Goal: Task Accomplishment & Management: Complete application form

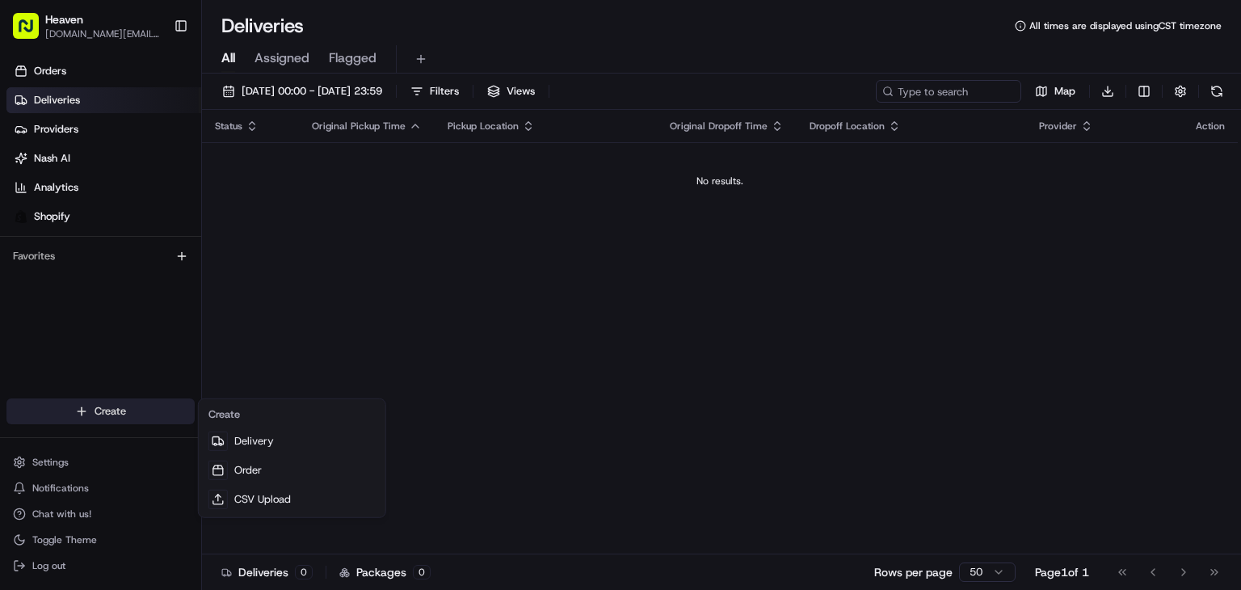
click at [116, 405] on html "Heaven [DOMAIN_NAME][EMAIL_ADDRESS][DOMAIN_NAME] Toggle Sidebar Orders Deliveri…" at bounding box center [620, 295] width 1241 height 590
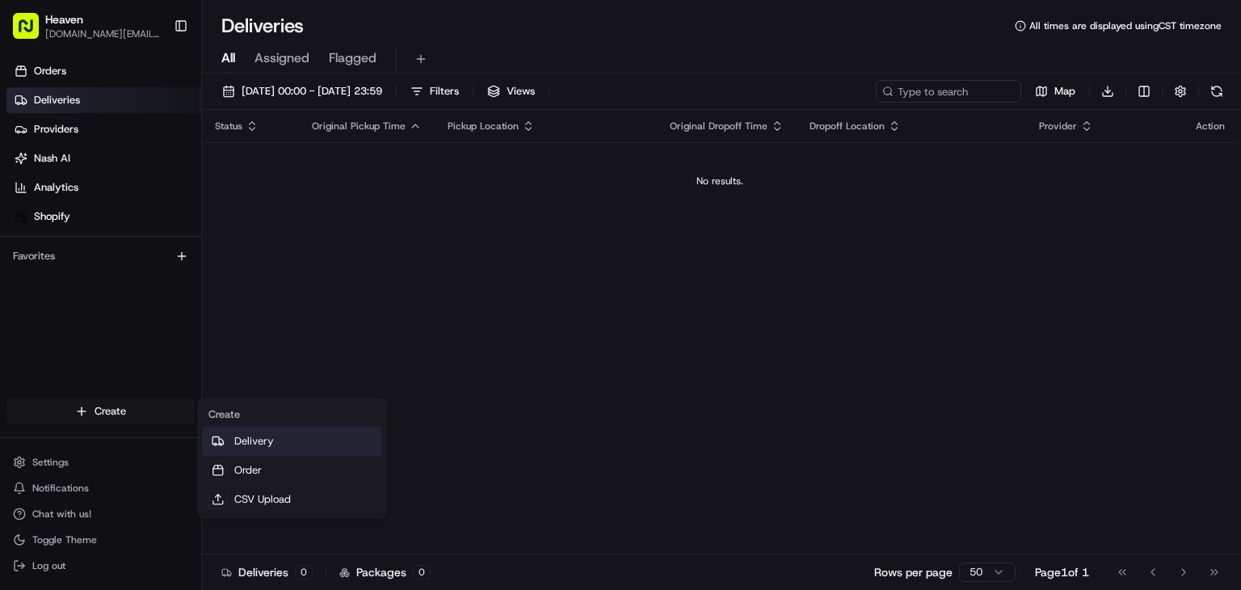
click at [262, 435] on link "Delivery" at bounding box center [292, 441] width 180 height 29
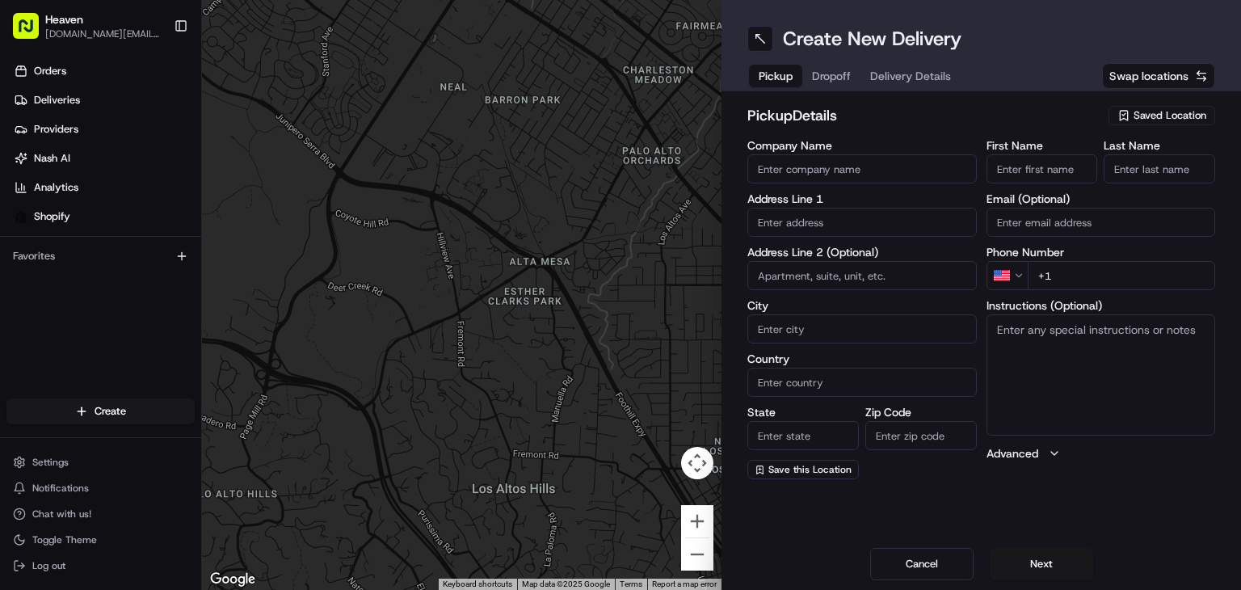
click at [1159, 116] on span "Saved Location" at bounding box center [1169, 115] width 73 height 15
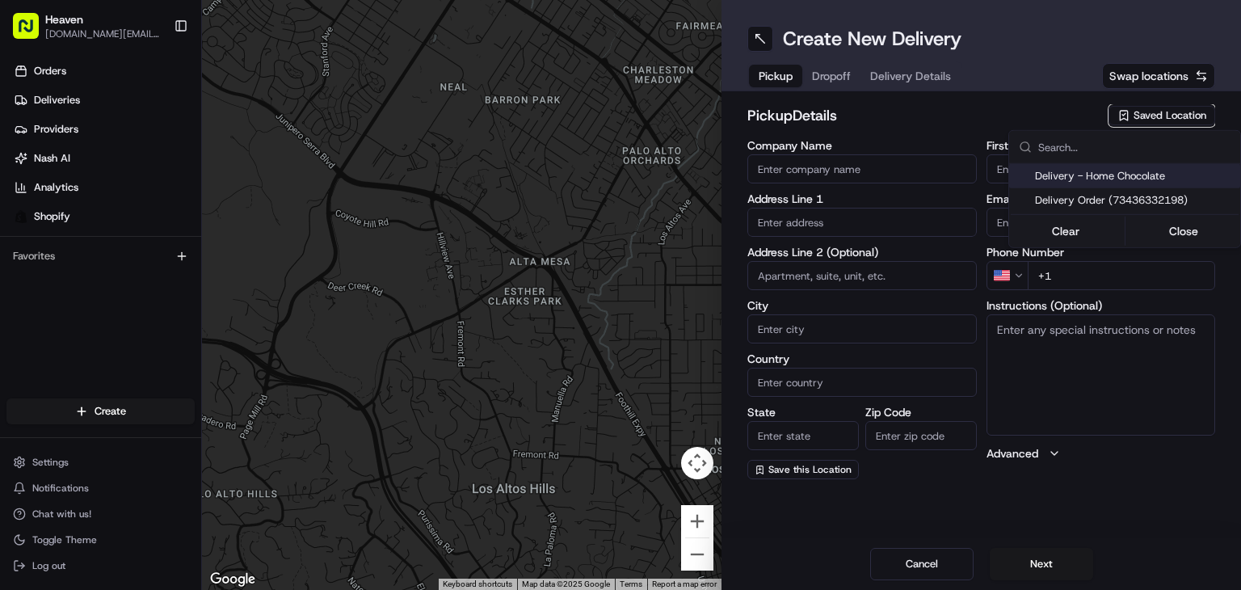
click at [1133, 177] on span "Delivery - Home Chocolate" at bounding box center [1134, 176] width 199 height 15
type input "Delivery - Home Chocolate"
type input "[STREET_ADDRESS][PERSON_NAME]"
type input "[GEOGRAPHIC_DATA]"
type input "CA"
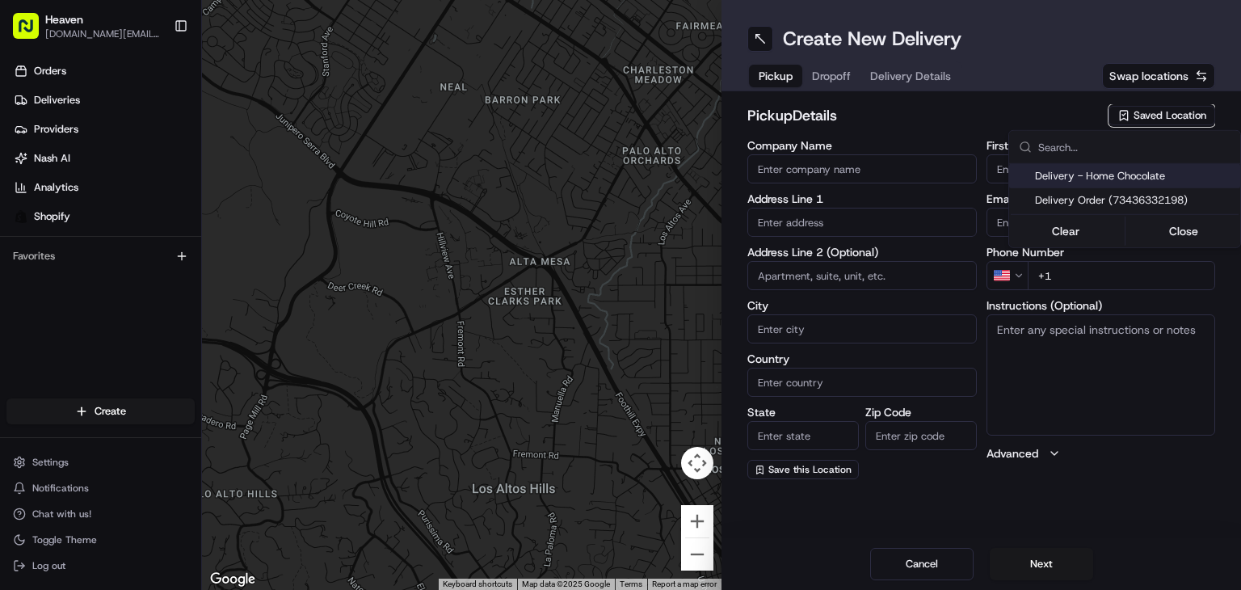
type input "MB"
type input "R2W 5J7"
type input "Home Chocolate - Delivery"
type input "Order"
type input "[PHONE_NUMBER]"
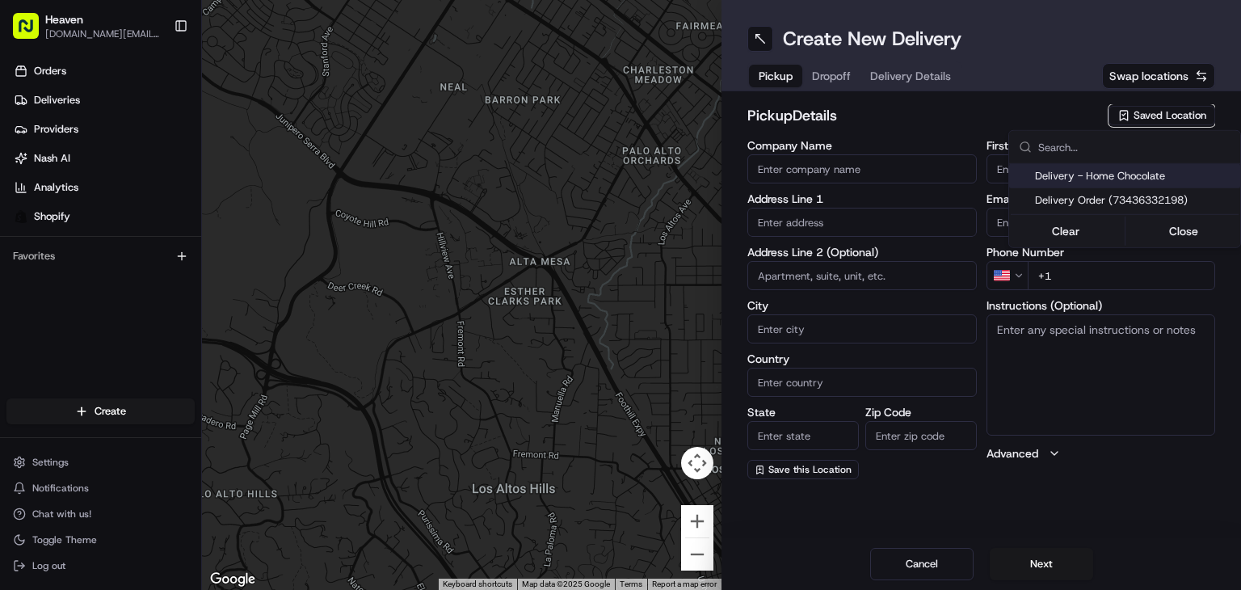
type textarea "Please park to [STREET_ADDRESS][PERSON_NAME], and call [PHONE_NUMBER]. We will …"
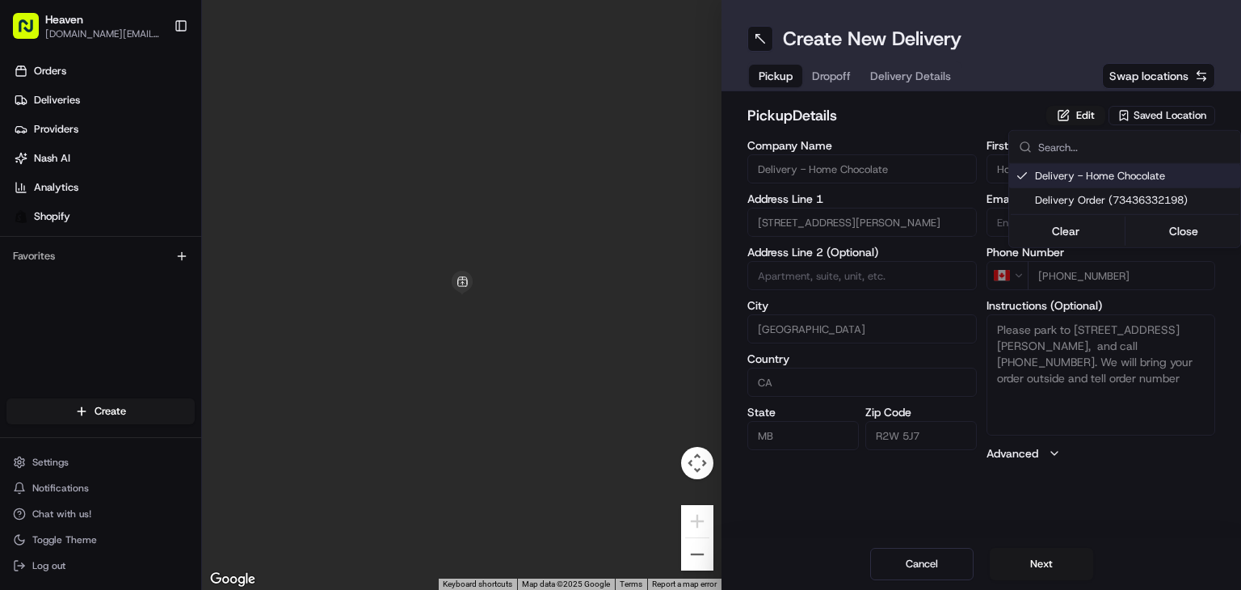
click at [1028, 561] on html "Heaven [DOMAIN_NAME][EMAIL_ADDRESS][DOMAIN_NAME] Toggle Sidebar Orders Deliveri…" at bounding box center [620, 295] width 1241 height 590
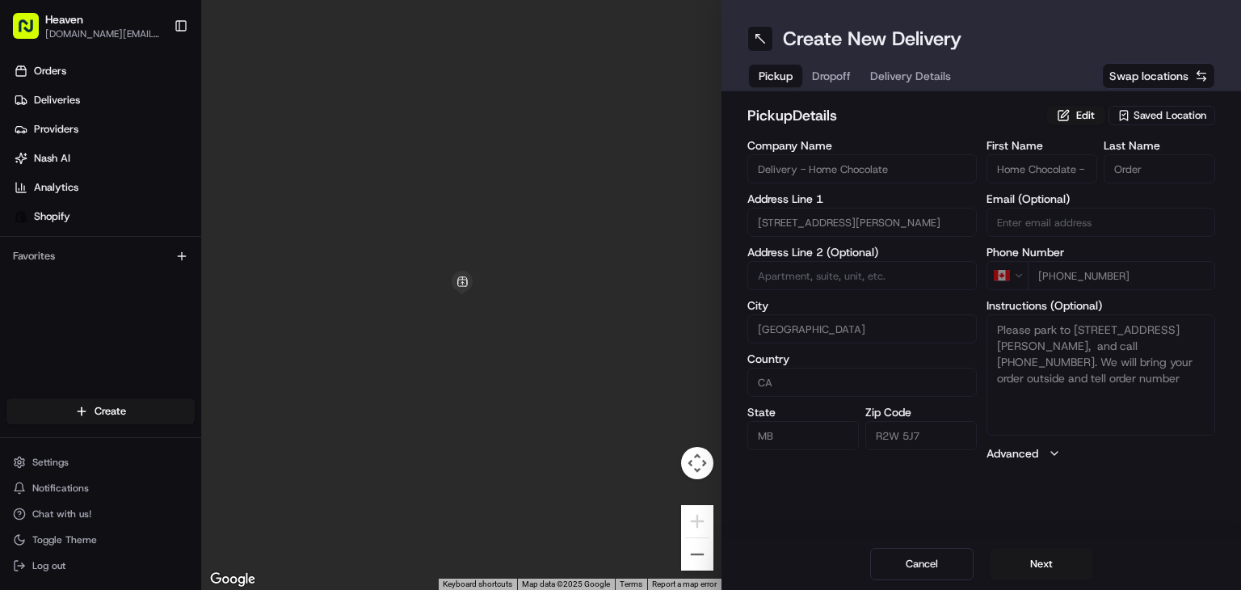
click at [1028, 561] on button "Next" at bounding box center [1041, 564] width 103 height 32
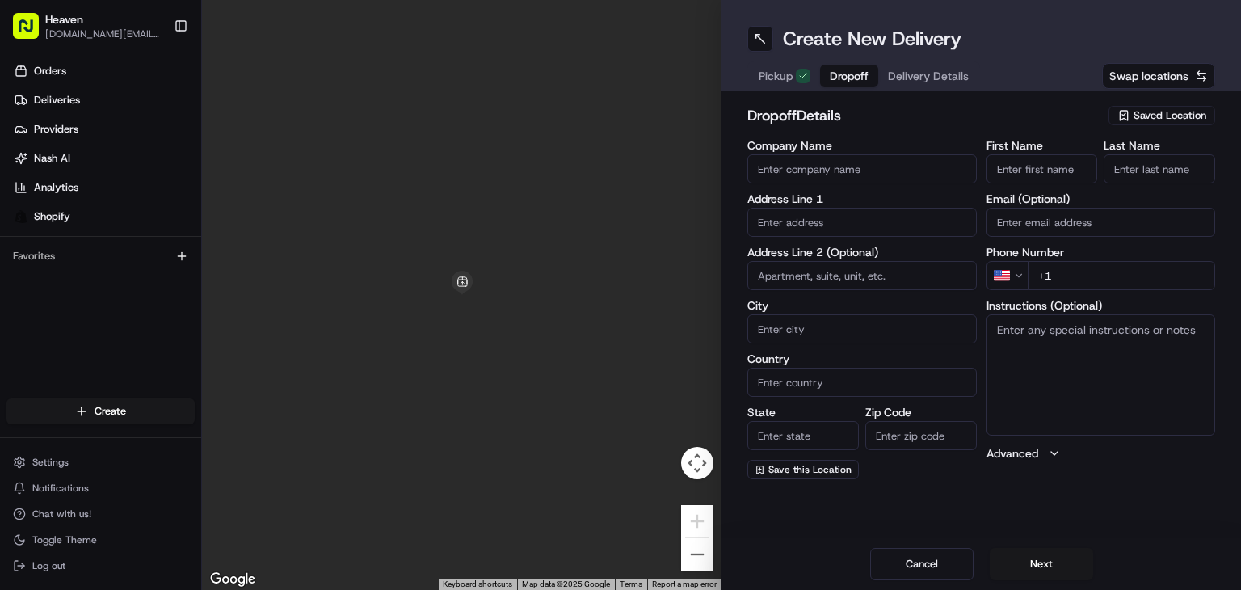
click at [1047, 162] on input "First Name" at bounding box center [1041, 168] width 111 height 29
paste input "[PERSON_NAME]"
type input "[PERSON_NAME]"
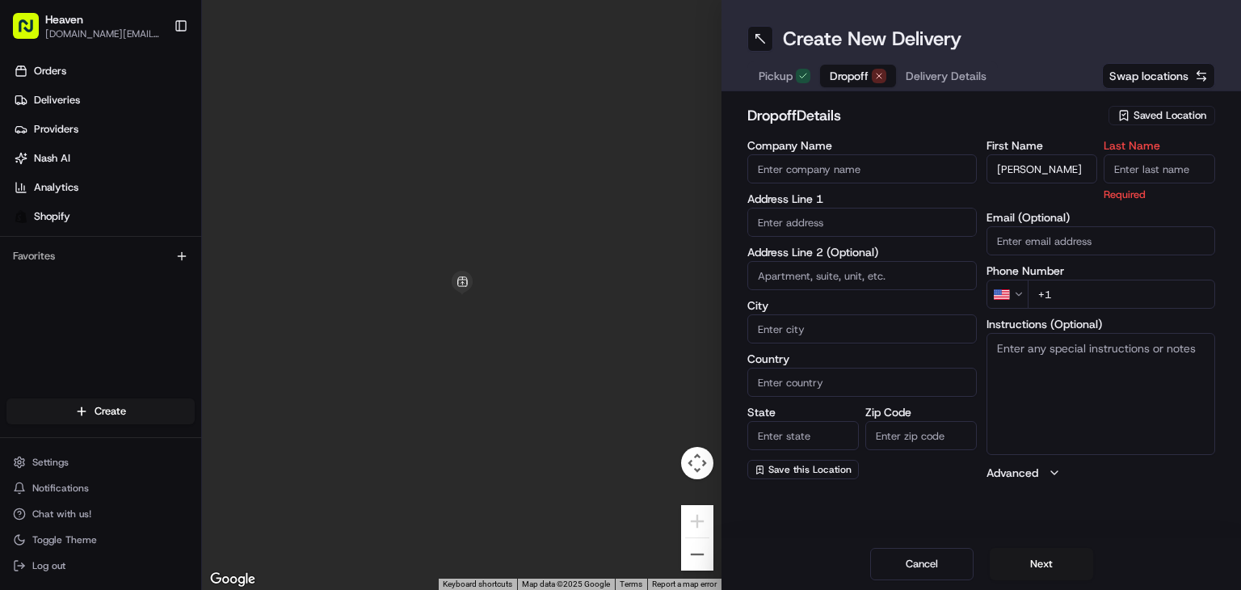
click at [1144, 179] on input "Last Name" at bounding box center [1158, 168] width 111 height 29
paste input "[PERSON_NAME]"
type input "[PERSON_NAME]"
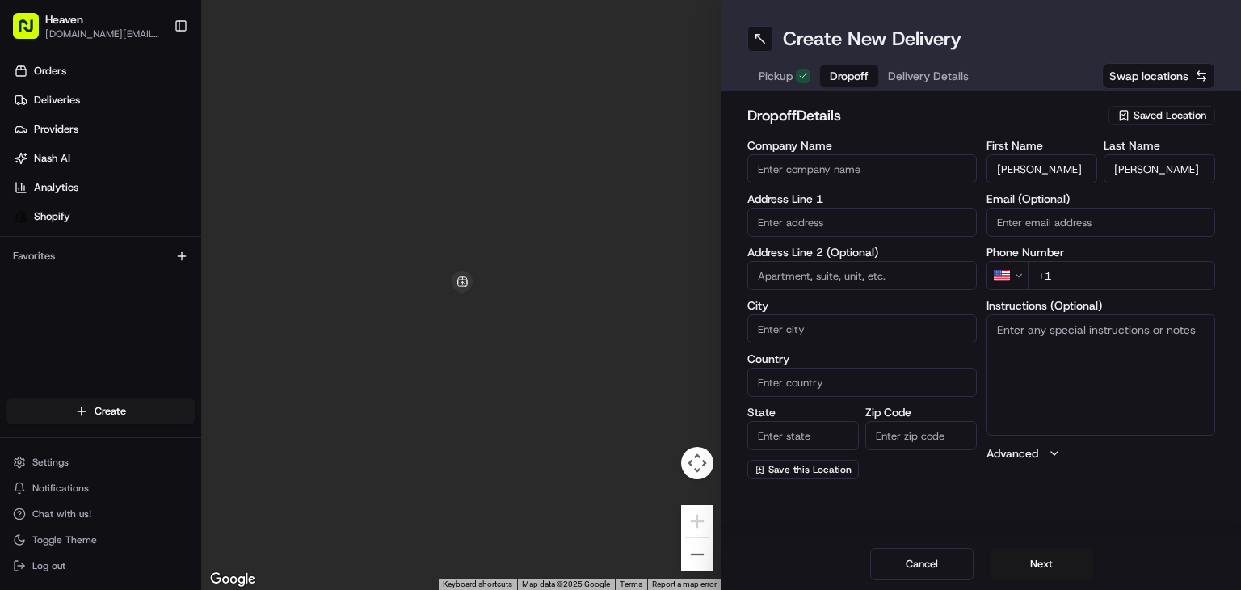
click at [1066, 217] on input "Email (Optional)" at bounding box center [1100, 222] width 229 height 29
paste input "[EMAIL_ADDRESS][DOMAIN_NAME]"
type input "[EMAIL_ADDRESS][DOMAIN_NAME]"
click at [1015, 279] on html "Heaven [DOMAIN_NAME][EMAIL_ADDRESS][DOMAIN_NAME] Toggle Sidebar Orders Deliveri…" at bounding box center [620, 295] width 1241 height 590
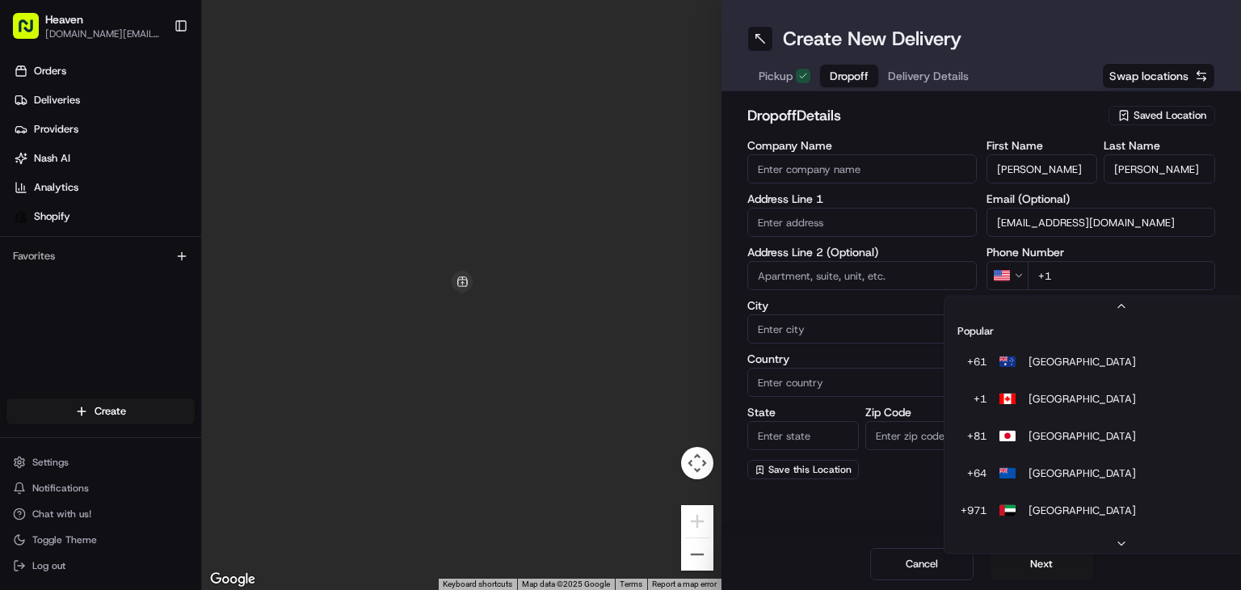
scroll to position [69, 0]
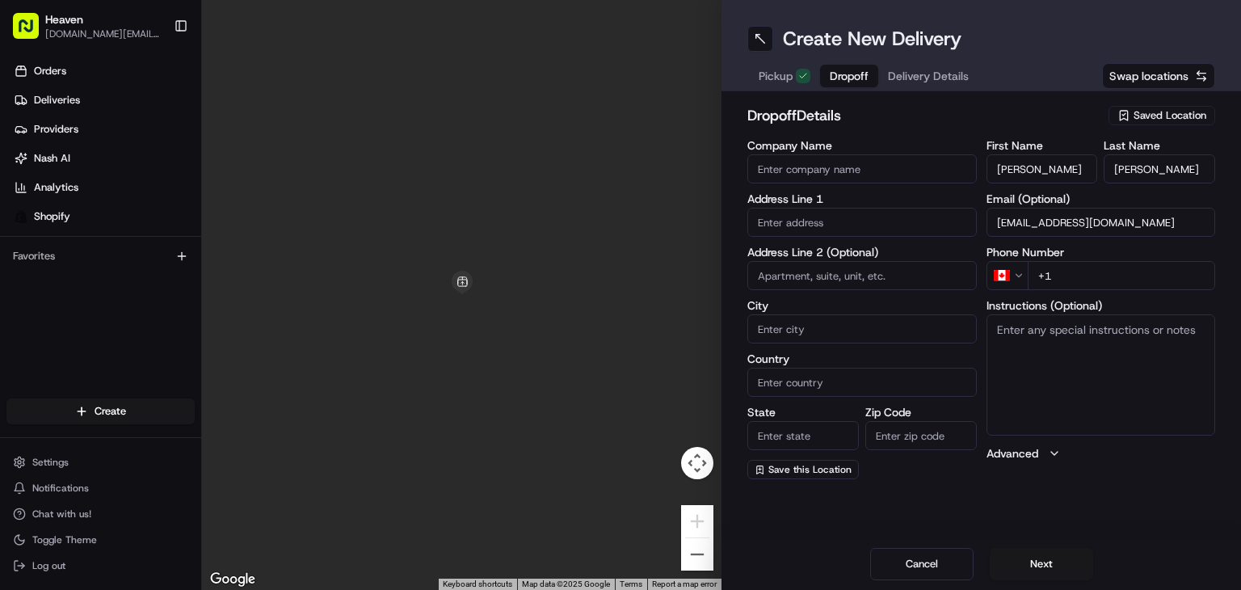
click at [1072, 276] on input "+1" at bounding box center [1121, 275] width 188 height 29
paste input "[PHONE_NUMBER]"
type input "[PHONE_NUMBER]"
click at [824, 223] on input "text" at bounding box center [861, 222] width 229 height 29
paste input "[STREET_ADDRESS][PERSON_NAME]"
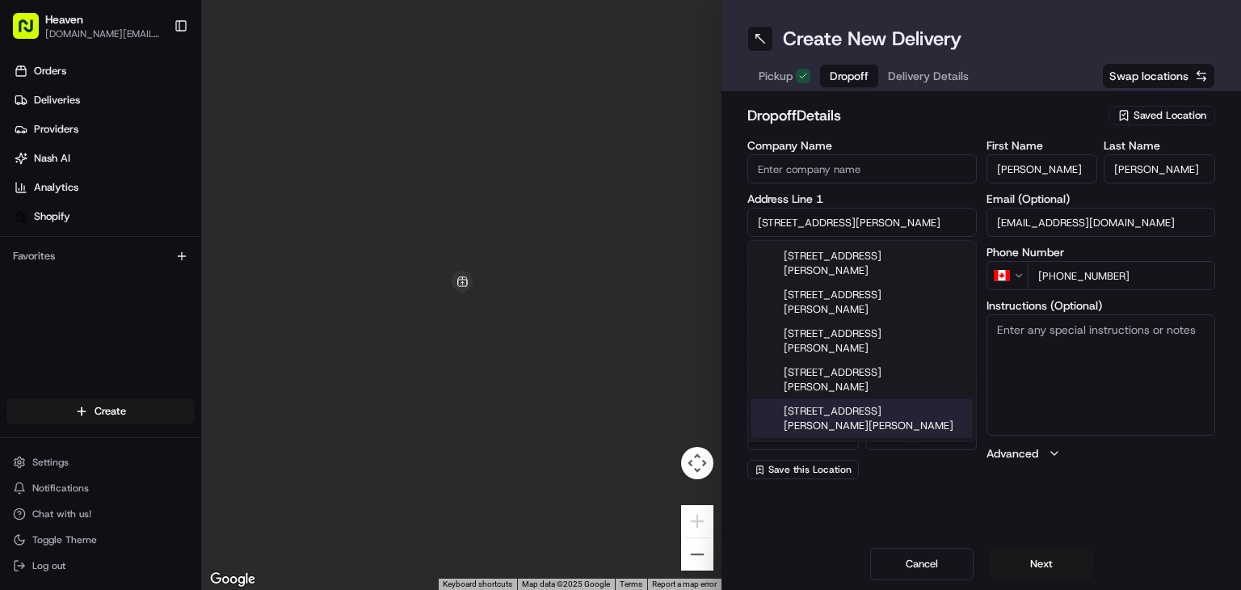
click at [825, 504] on div "Create New Delivery Pickup Dropoff Delivery Details Swap locations dropoff Deta…" at bounding box center [980, 295] width 519 height 590
click at [862, 227] on input "[STREET_ADDRESS][PERSON_NAME]" at bounding box center [861, 222] width 229 height 29
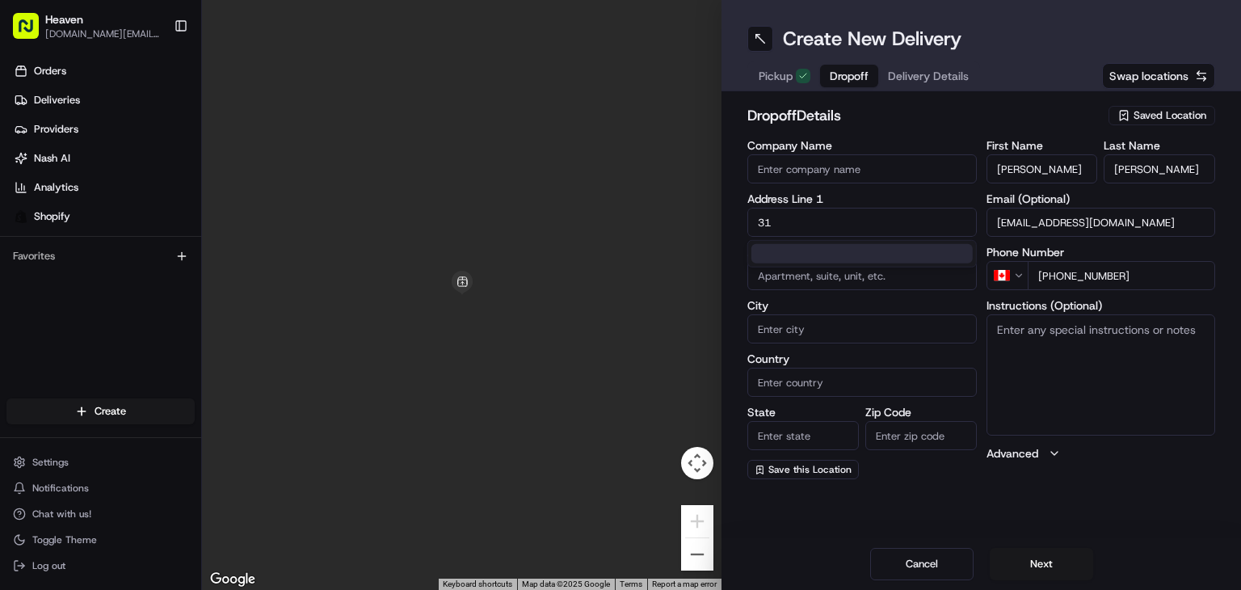
type input "3"
click at [816, 225] on input "text" at bounding box center [861, 222] width 229 height 29
paste input "[STREET_ADDRESS][PERSON_NAME]"
click at [869, 255] on div "[STREET_ADDRESS][PERSON_NAME]" at bounding box center [861, 263] width 221 height 39
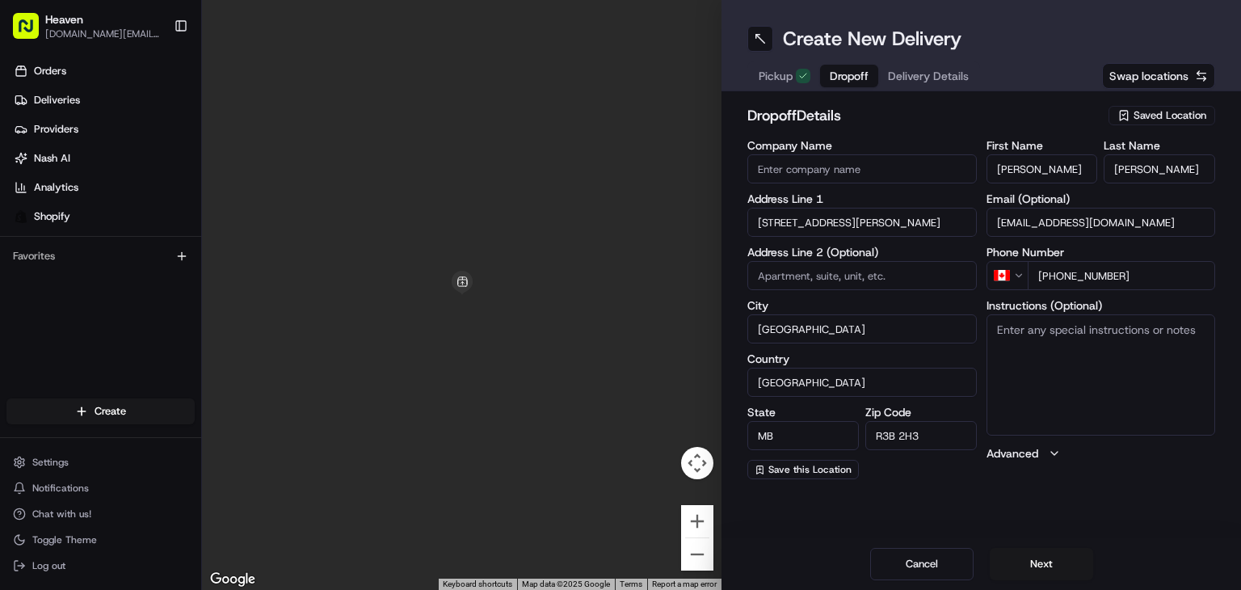
type input "[STREET_ADDRESS][PERSON_NAME]"
type input "[GEOGRAPHIC_DATA]"
type input "MB"
type input "R3B 2H3"
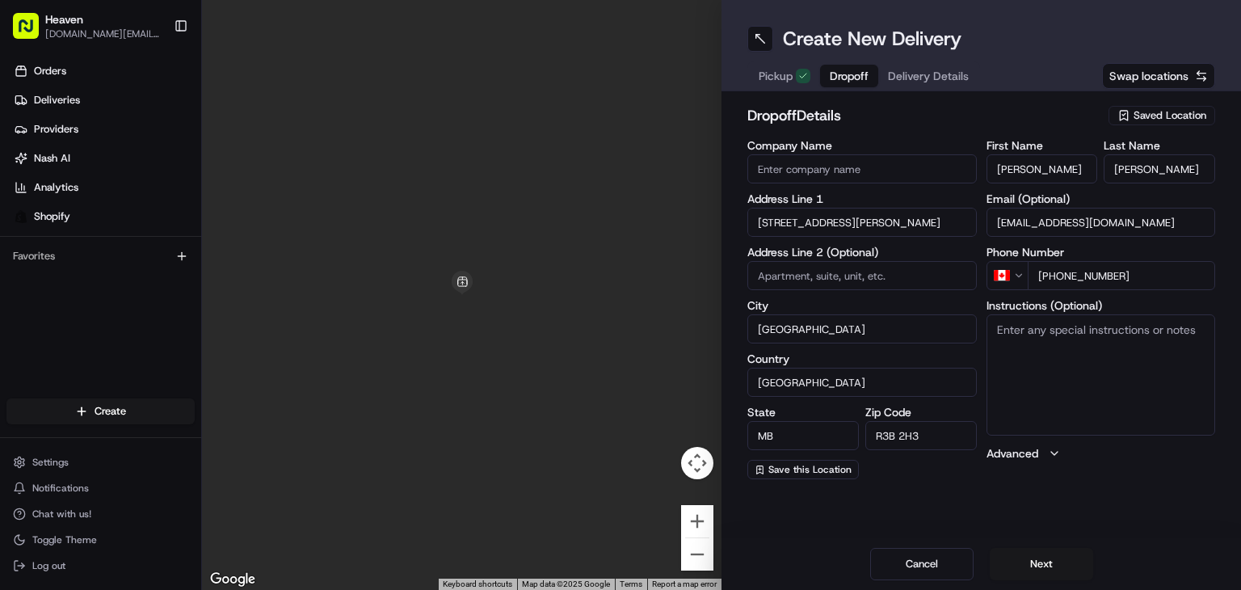
type input "[STREET_ADDRESS][PERSON_NAME]"
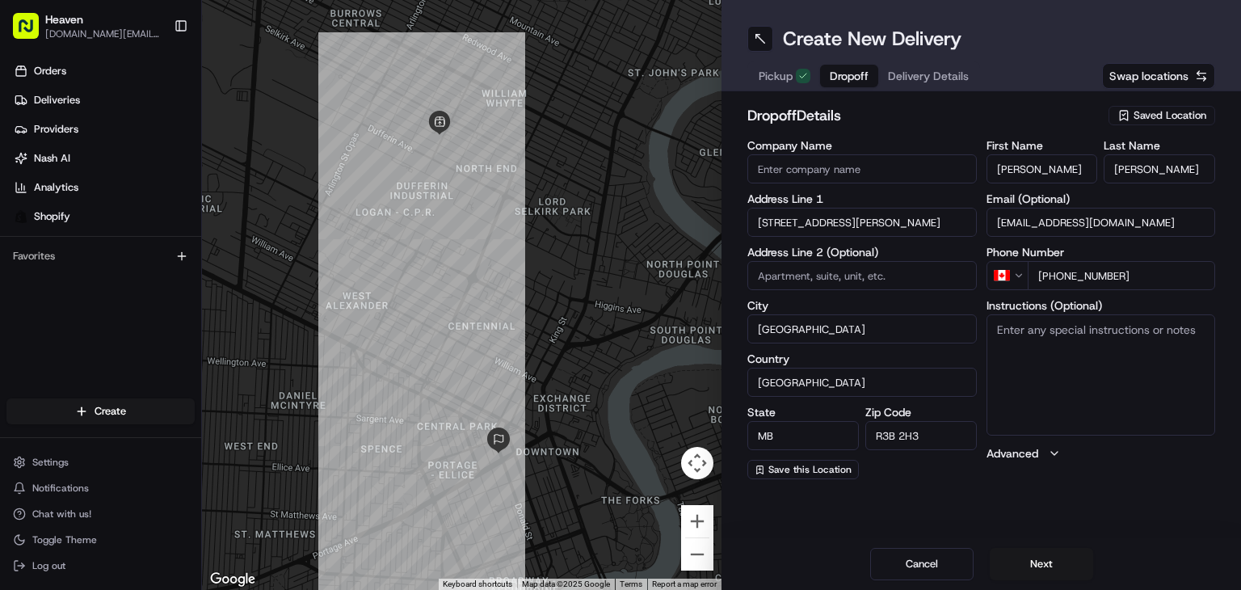
click at [826, 276] on input at bounding box center [861, 275] width 229 height 29
type input "1001"
click at [1026, 343] on textarea "Instructions (Optional)" at bounding box center [1100, 374] width 229 height 121
paste textarea "Room 1001"
type textarea "Room 1001"
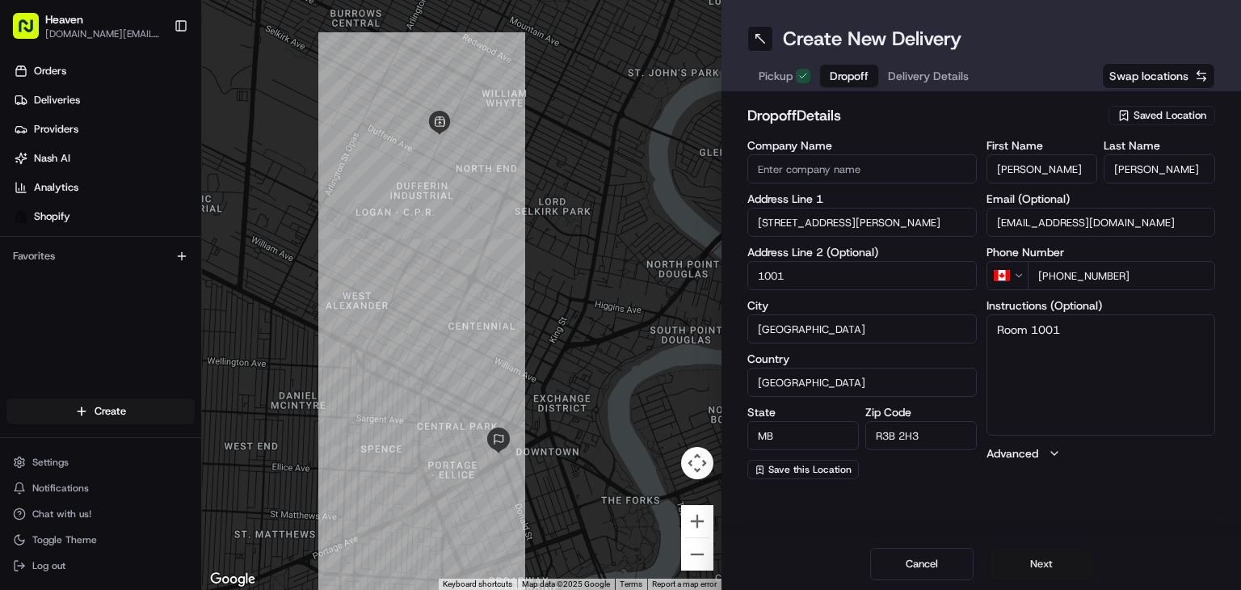
click at [1039, 558] on button "Next" at bounding box center [1041, 564] width 103 height 32
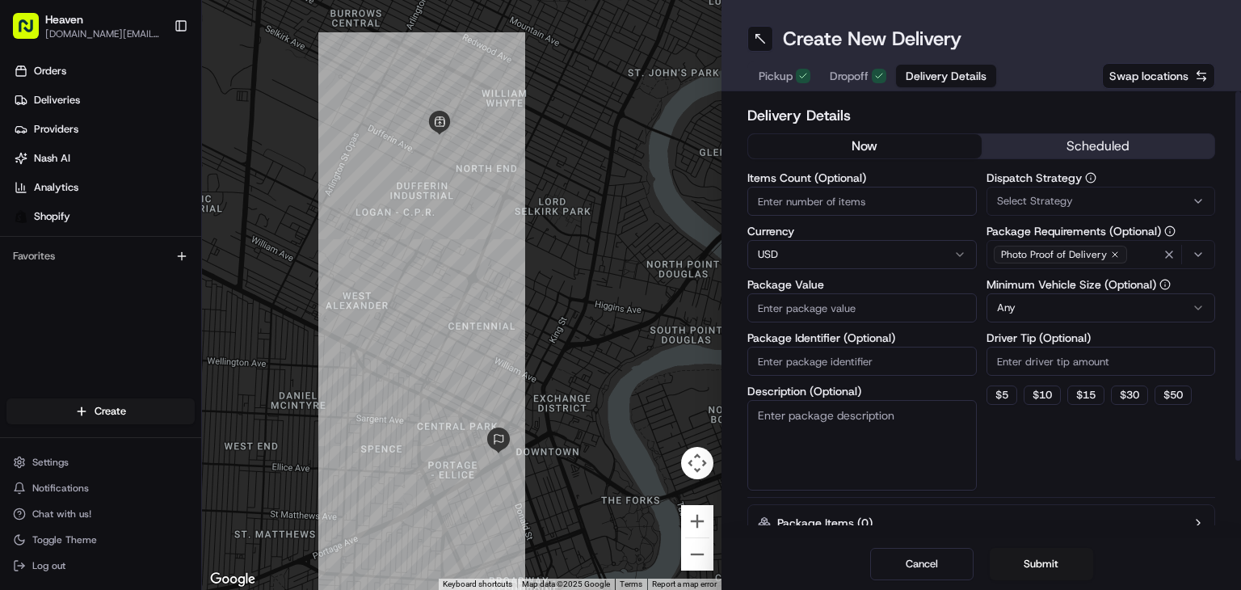
click at [827, 202] on input "Items Count (Optional)" at bounding box center [861, 201] width 229 height 29
type input "1"
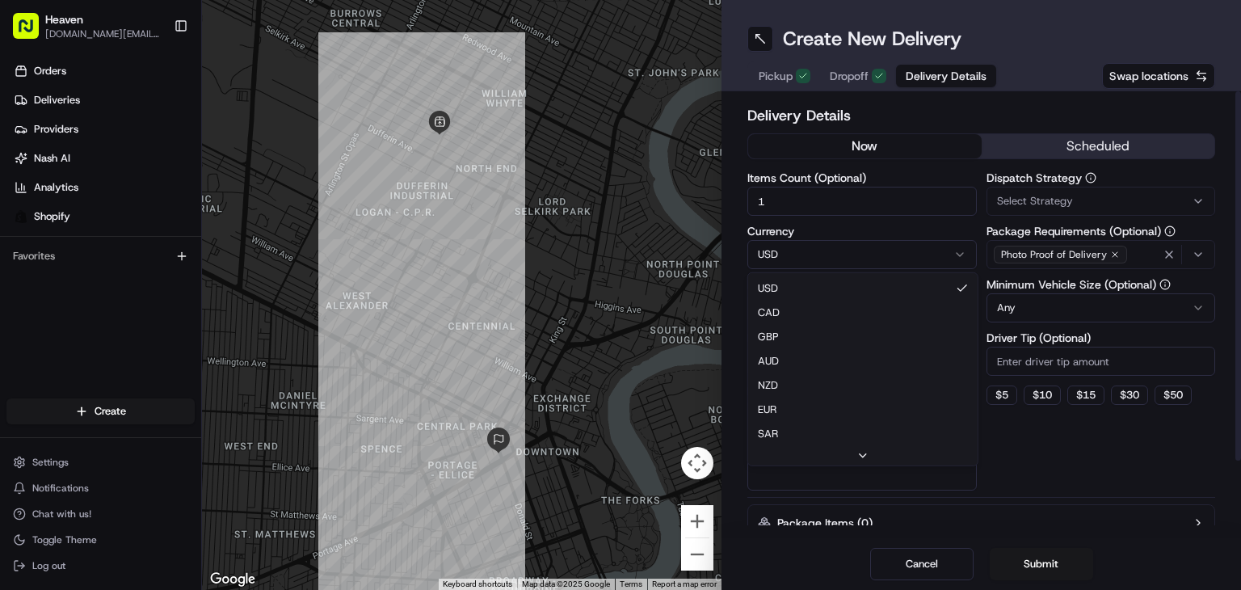
click at [866, 250] on html "Heaven [DOMAIN_NAME][EMAIL_ADDRESS][DOMAIN_NAME] Toggle Sidebar Orders Deliveri…" at bounding box center [620, 295] width 1241 height 590
click at [826, 307] on input "Package Value" at bounding box center [861, 307] width 229 height 29
paste input "132.96"
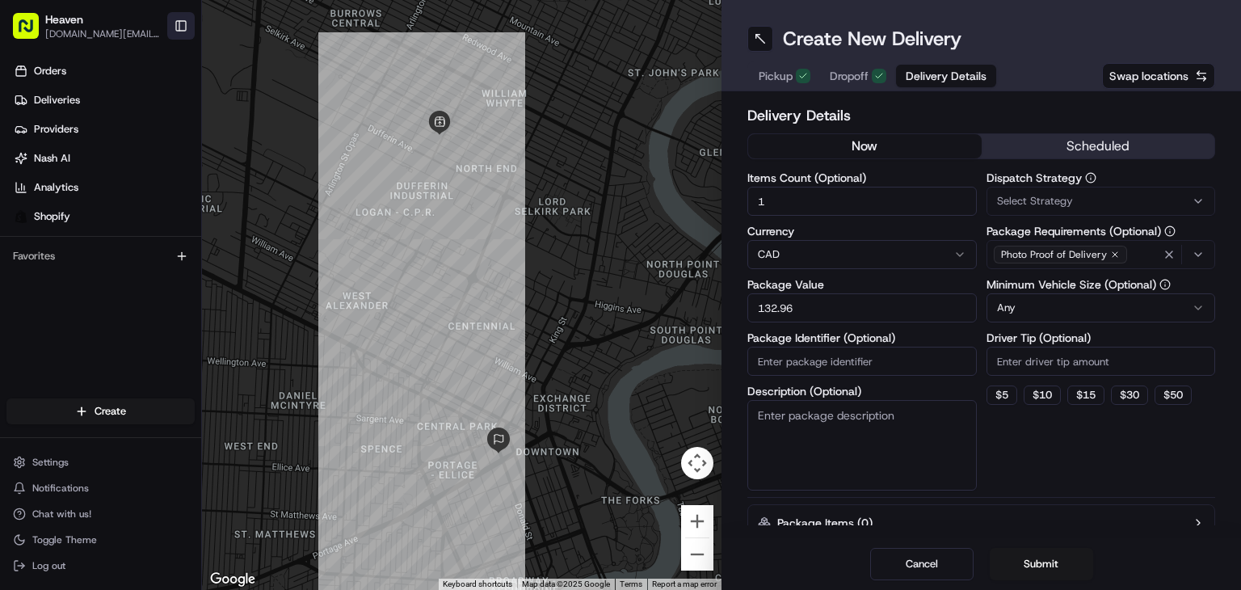
type input "132.96"
click at [841, 357] on input "Package Identifier (Optional)" at bounding box center [861, 361] width 229 height 29
paste input "HN1264"
type input "HN1264"
click at [1036, 559] on button "Submit" at bounding box center [1041, 564] width 103 height 32
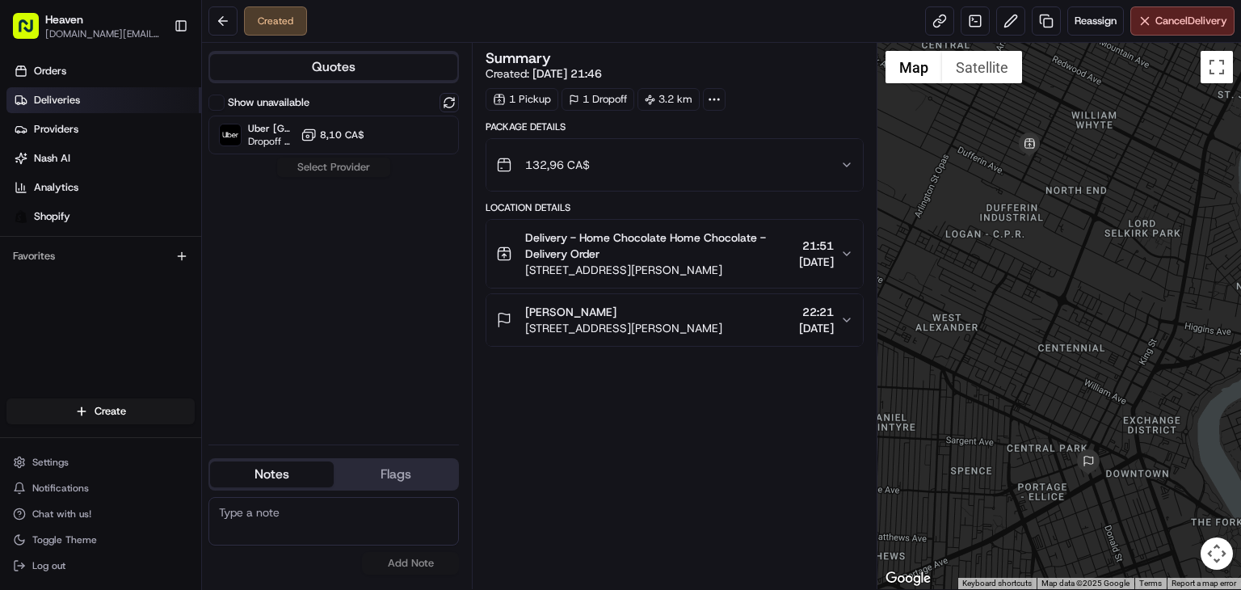
click at [99, 101] on link "Deliveries" at bounding box center [103, 100] width 195 height 26
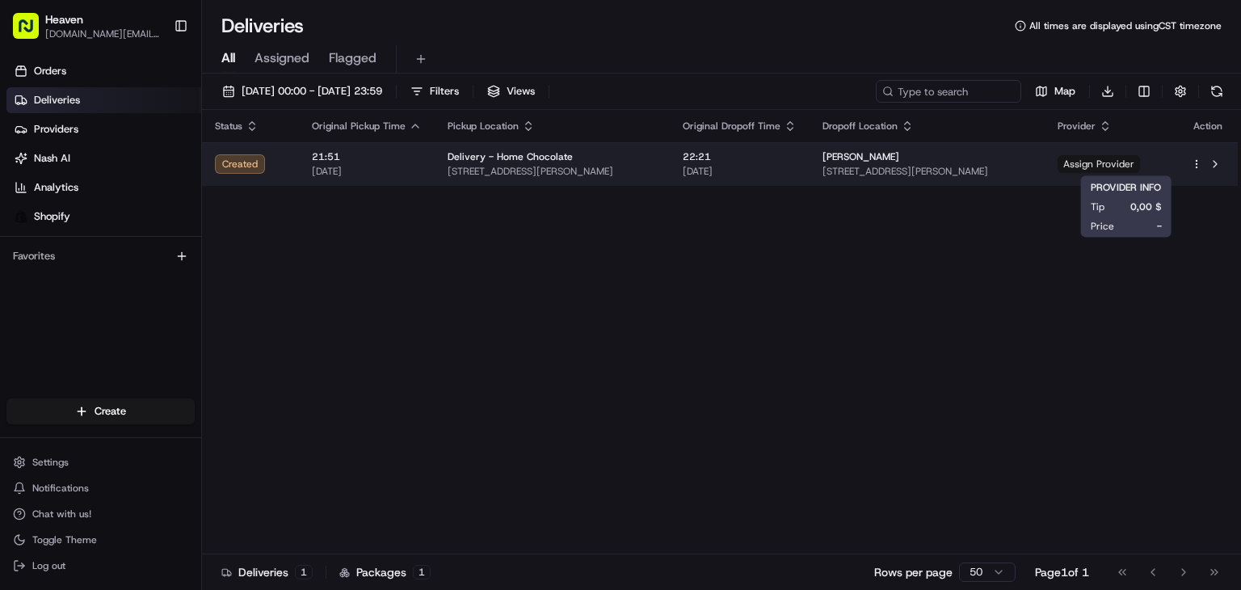
click at [1125, 166] on span "Assign Provider" at bounding box center [1098, 164] width 82 height 18
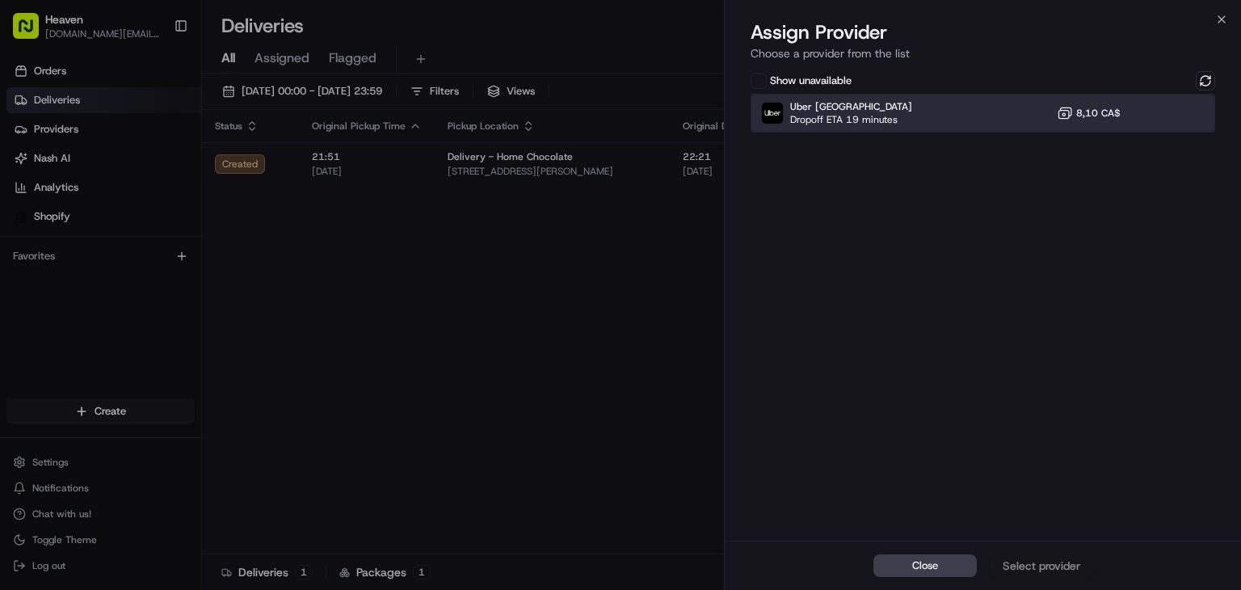
click at [1019, 124] on div "Uber Canada Dropoff ETA 19 minutes 8,10 CA$" at bounding box center [982, 113] width 464 height 39
click at [1041, 562] on div "Assign Provider" at bounding box center [1041, 565] width 79 height 16
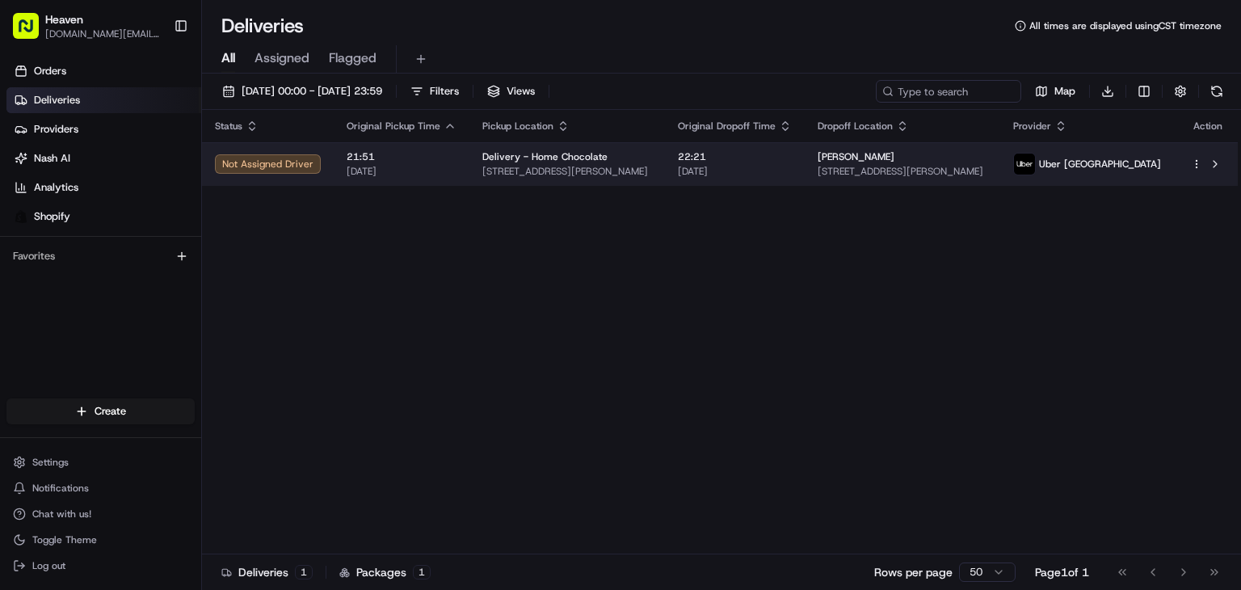
click at [785, 156] on span "22:21" at bounding box center [735, 156] width 114 height 13
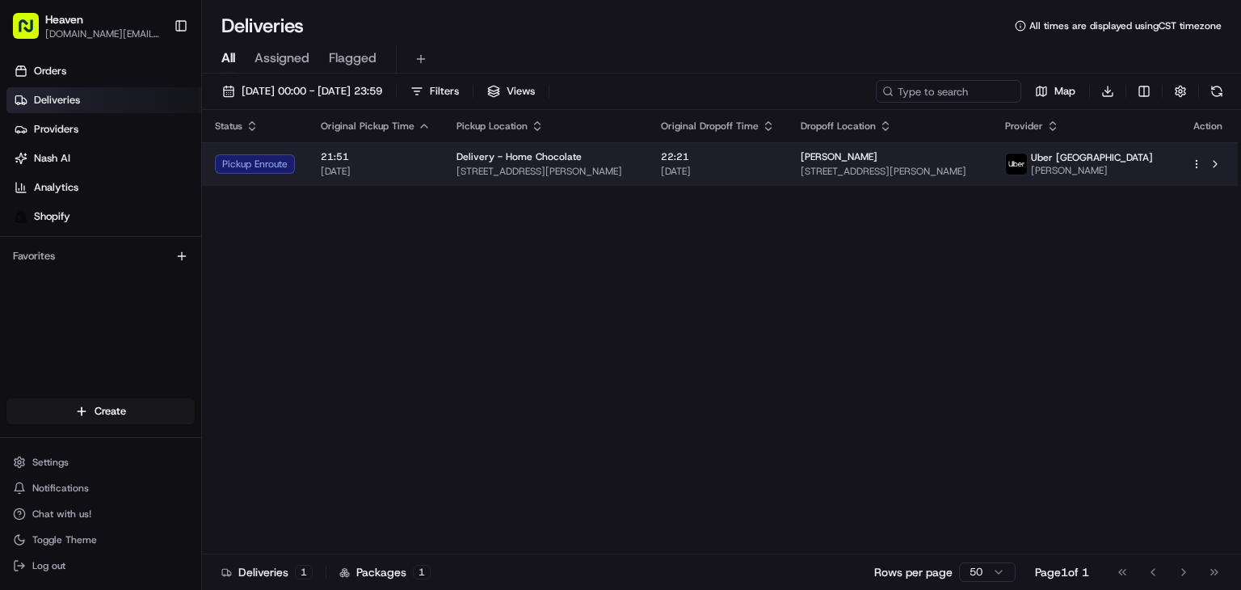
click at [788, 166] on td "22:21 [DATE]" at bounding box center [718, 164] width 140 height 44
